Goal: Information Seeking & Learning: Learn about a topic

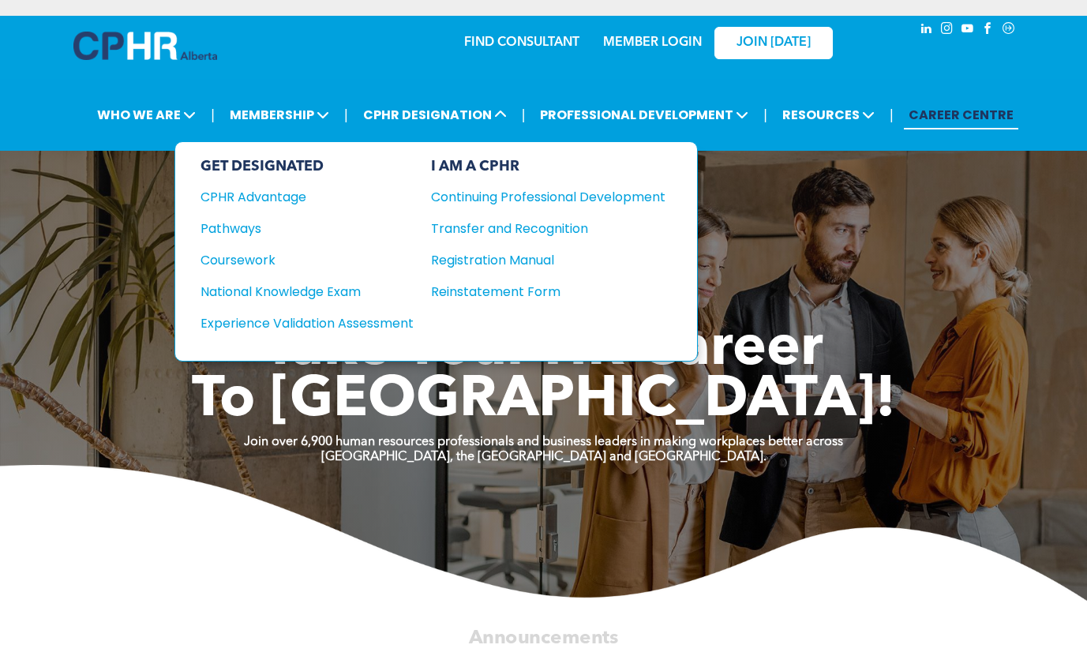
click at [251, 227] on div "Pathways" at bounding box center [297, 229] width 192 height 20
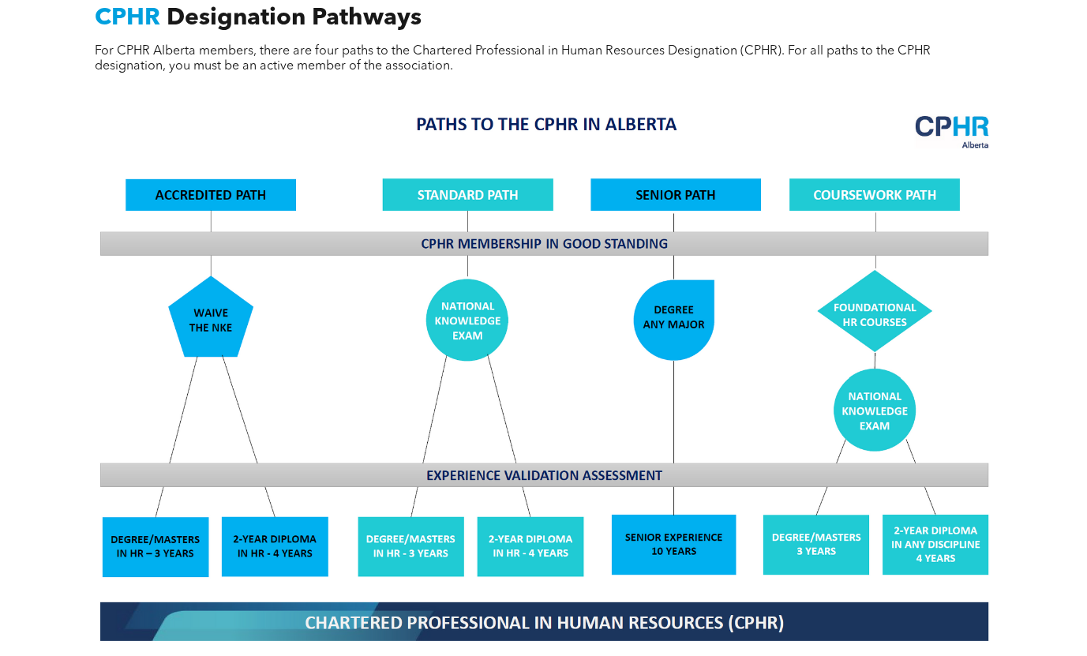
scroll to position [1184, 0]
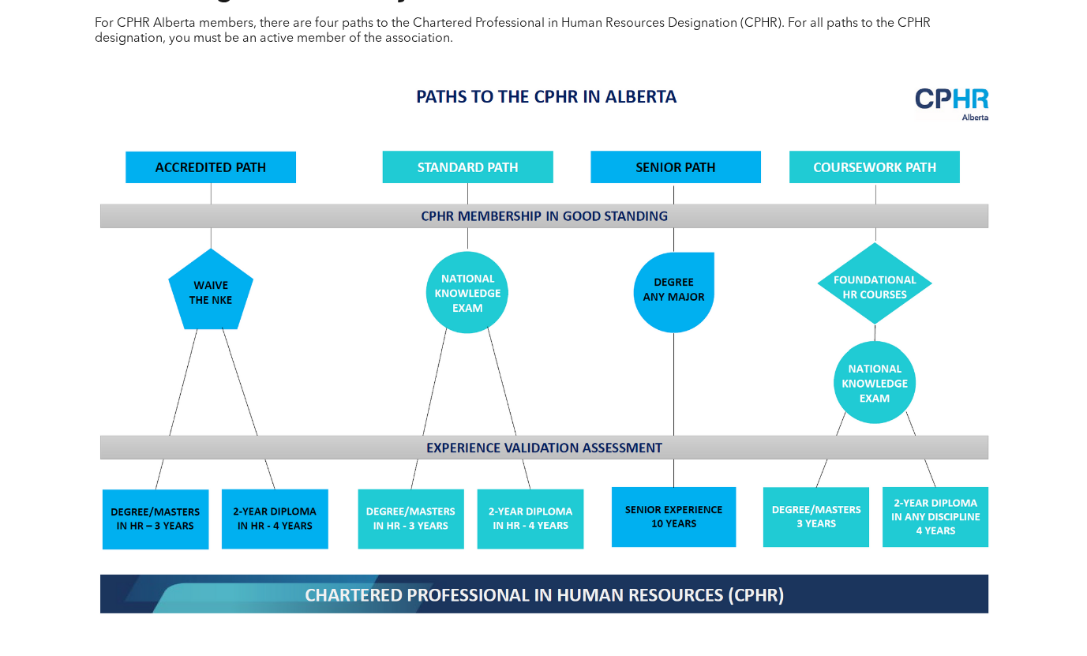
click at [1051, 313] on div "CPHR Designation Pathways For CPHR Alberta members, there are four paths to the…" at bounding box center [543, 424] width 1087 height 1011
click at [1026, 350] on div "CPHR Designation Pathways For CPHR Alberta members, there are four paths to the…" at bounding box center [543, 424] width 1087 height 1011
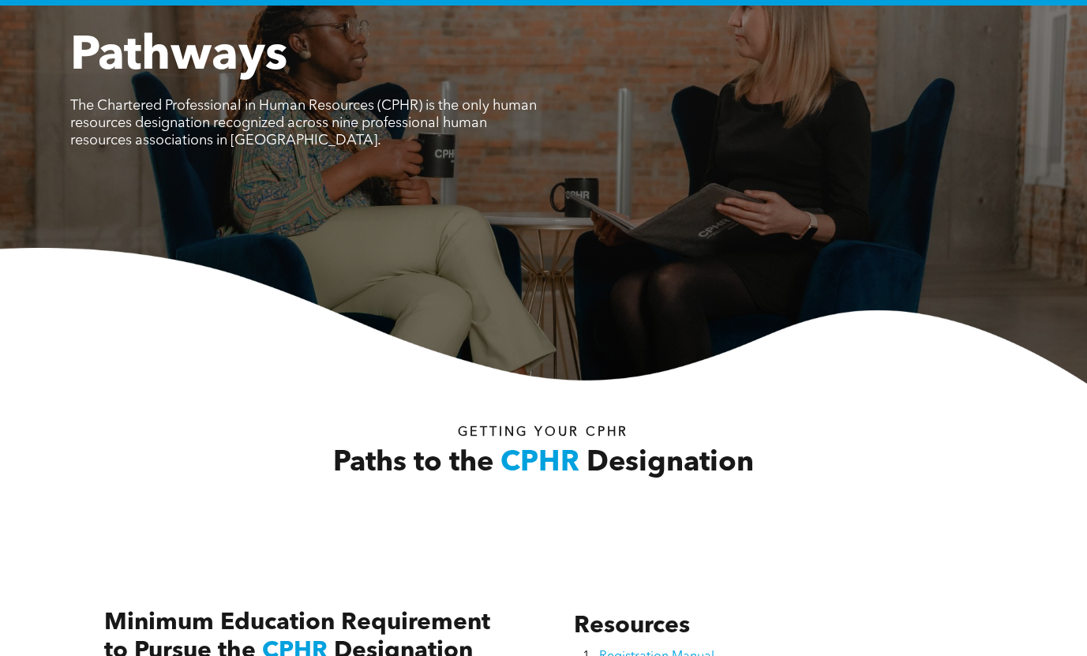
scroll to position [0, 0]
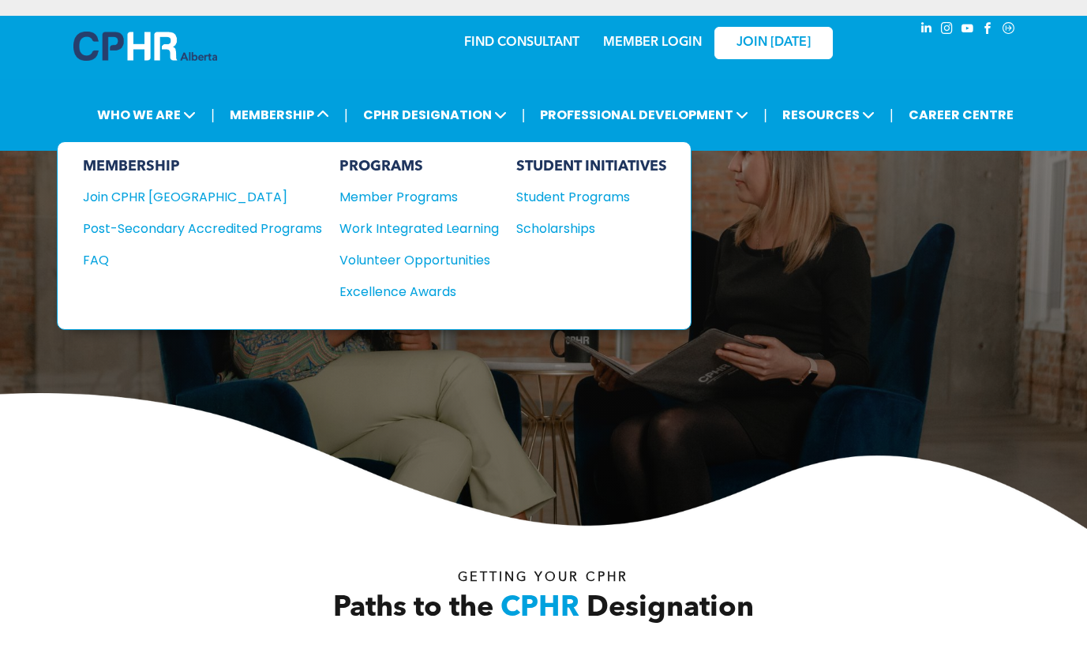
drag, startPoint x: 612, startPoint y: 192, endPoint x: 614, endPoint y: 203, distance: 11.3
click at [612, 192] on div "Student Programs" at bounding box center [584, 197] width 136 height 20
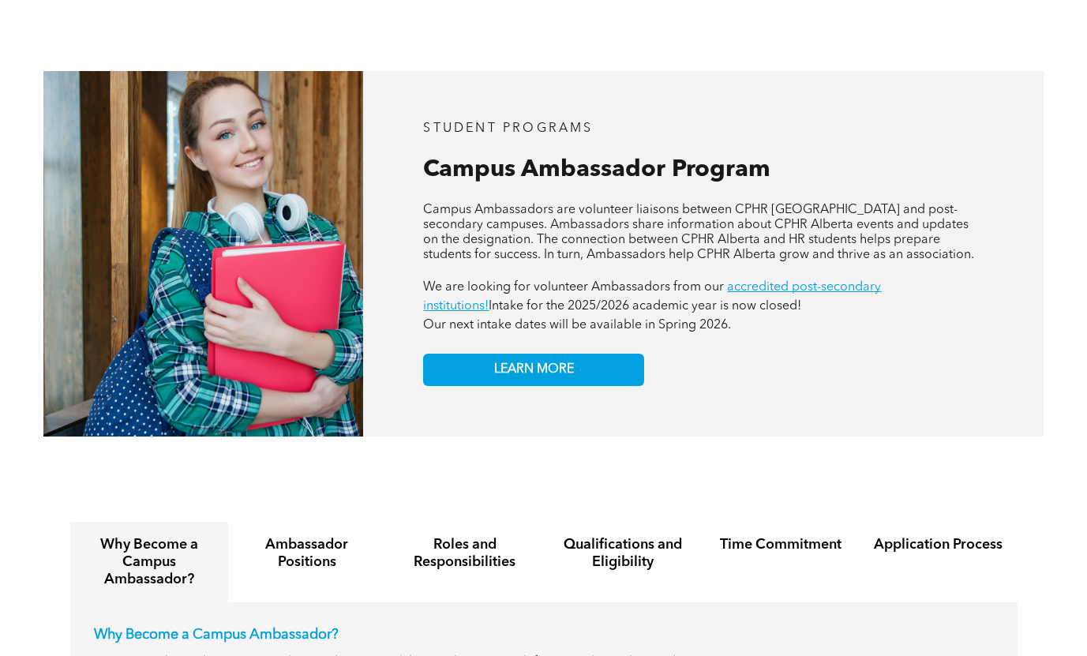
scroll to position [1105, 0]
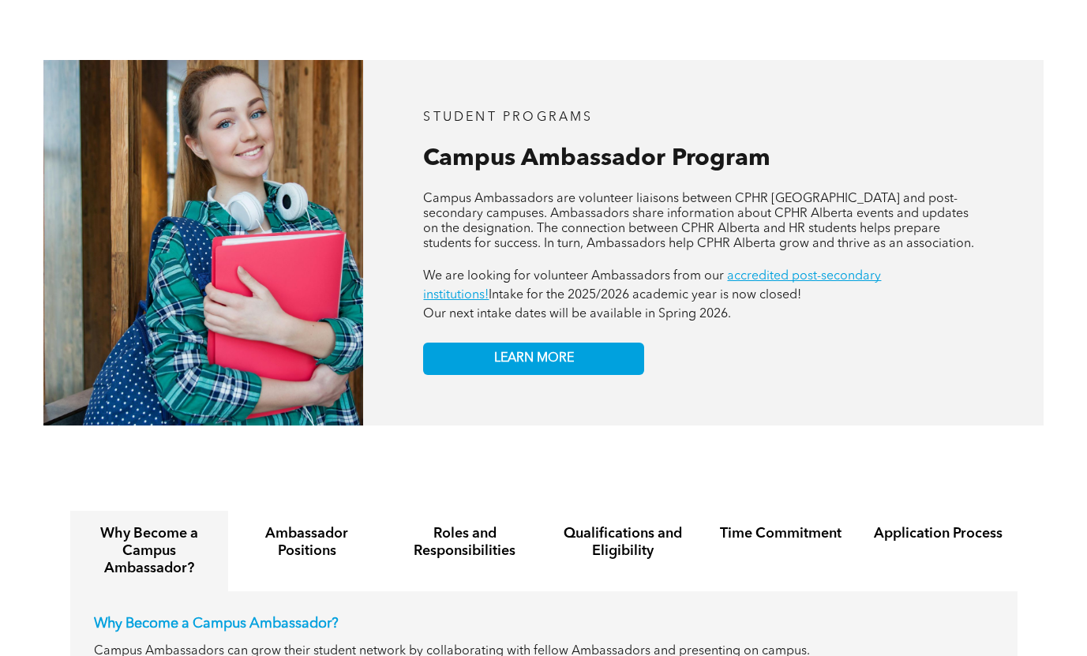
click at [623, 343] on link "LEARN MORE" at bounding box center [533, 359] width 221 height 32
